Goal: Find specific page/section: Find specific page/section

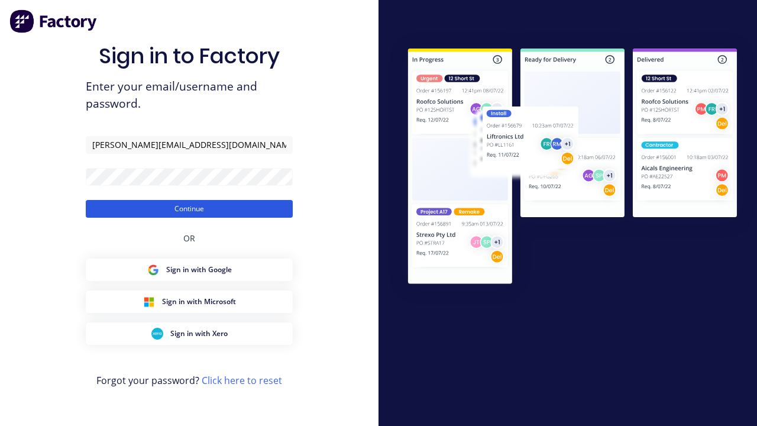
click at [189, 208] on button "Continue" at bounding box center [189, 209] width 207 height 18
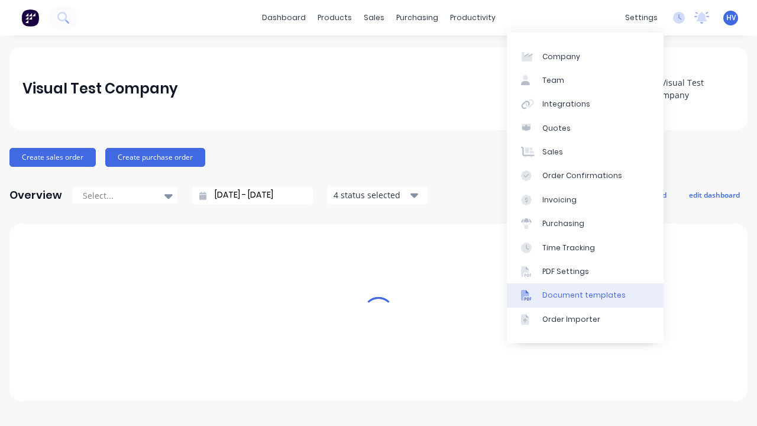
click at [585, 295] on div "Document templates" at bounding box center [583, 295] width 83 height 11
